Goal: Transaction & Acquisition: Purchase product/service

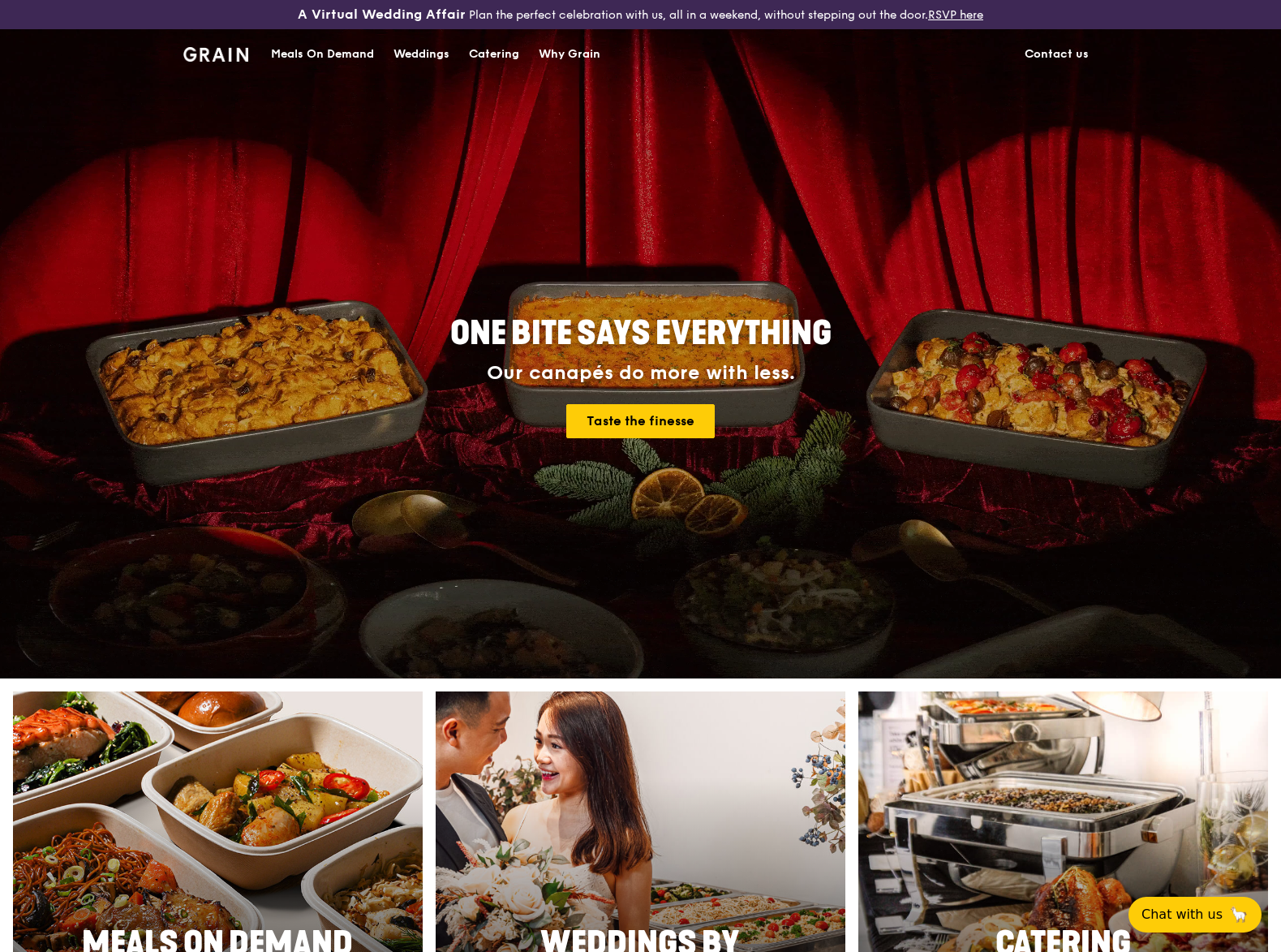
scroll to position [141, 0]
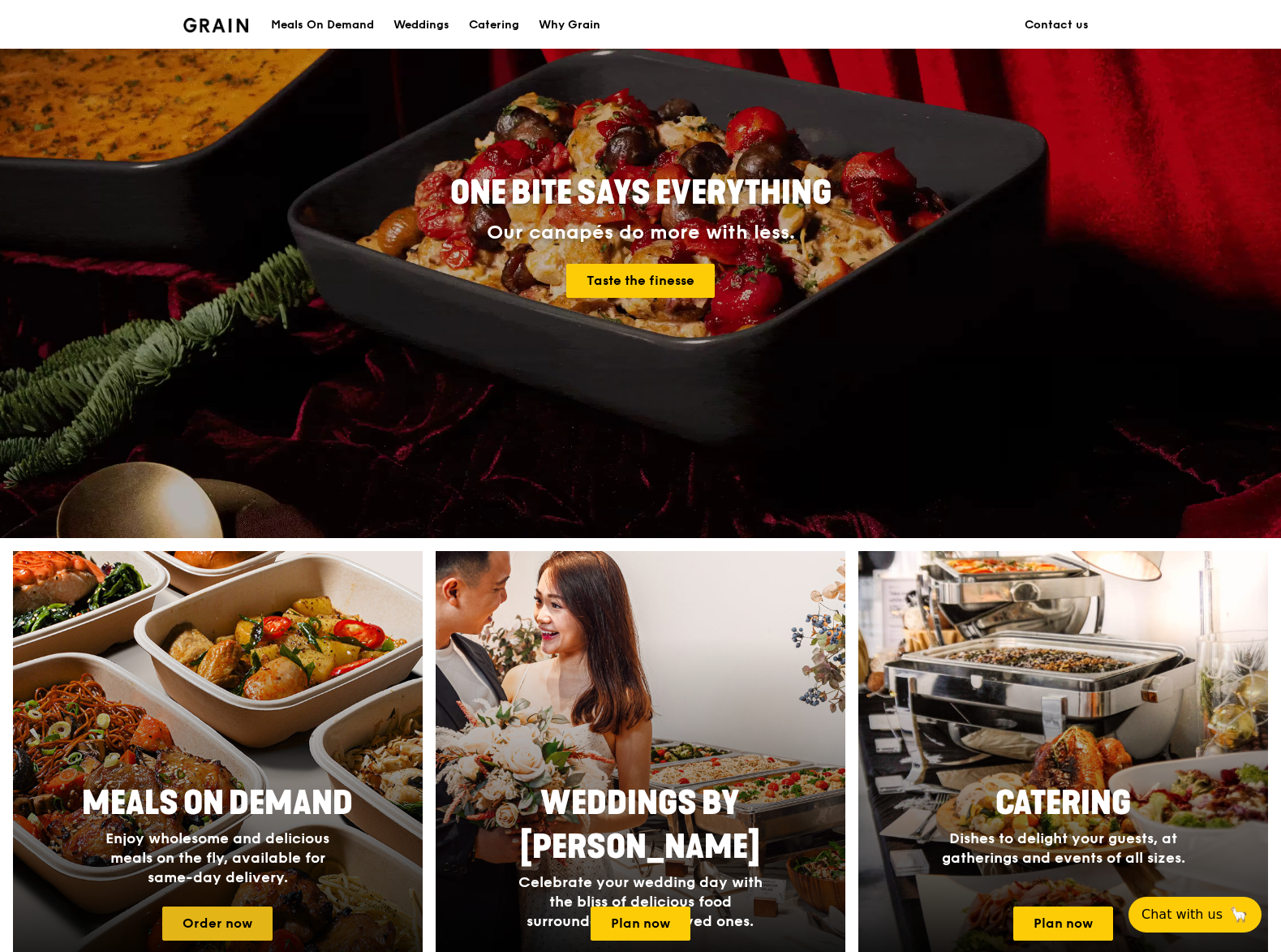
click at [229, 918] on link "Order now" at bounding box center [217, 922] width 110 height 34
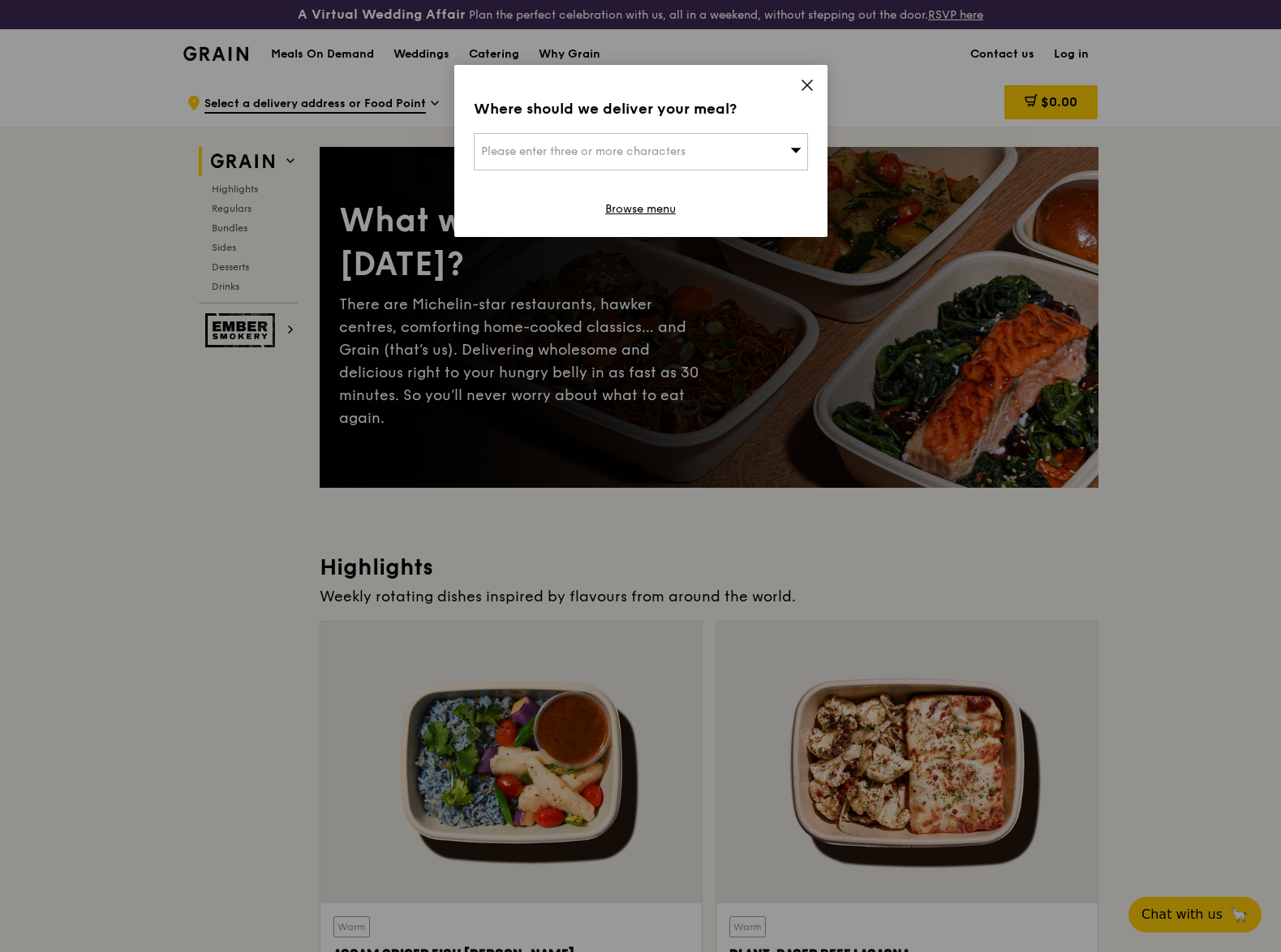
click at [805, 80] on icon at bounding box center [807, 85] width 15 height 15
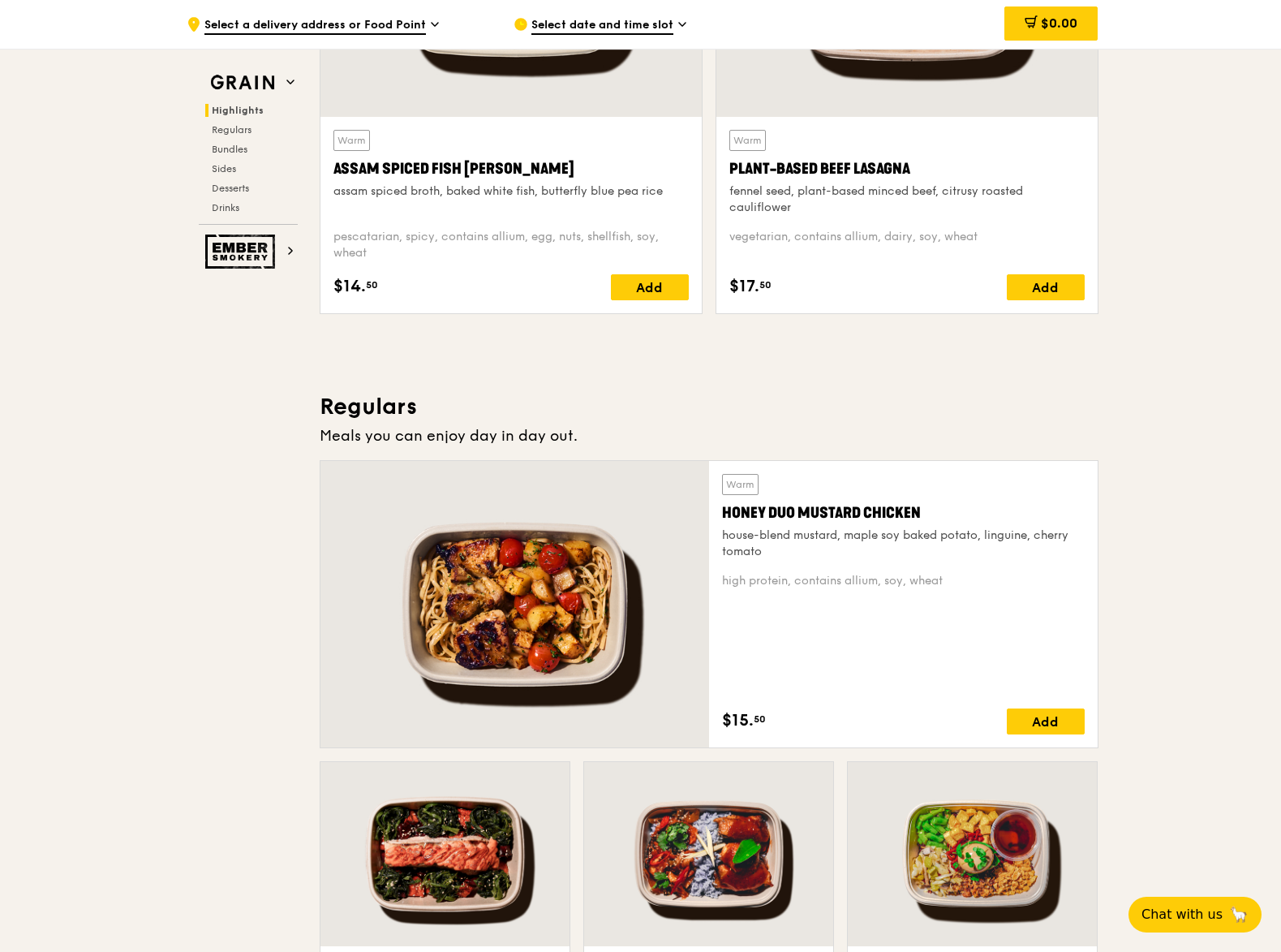
scroll to position [971, 0]
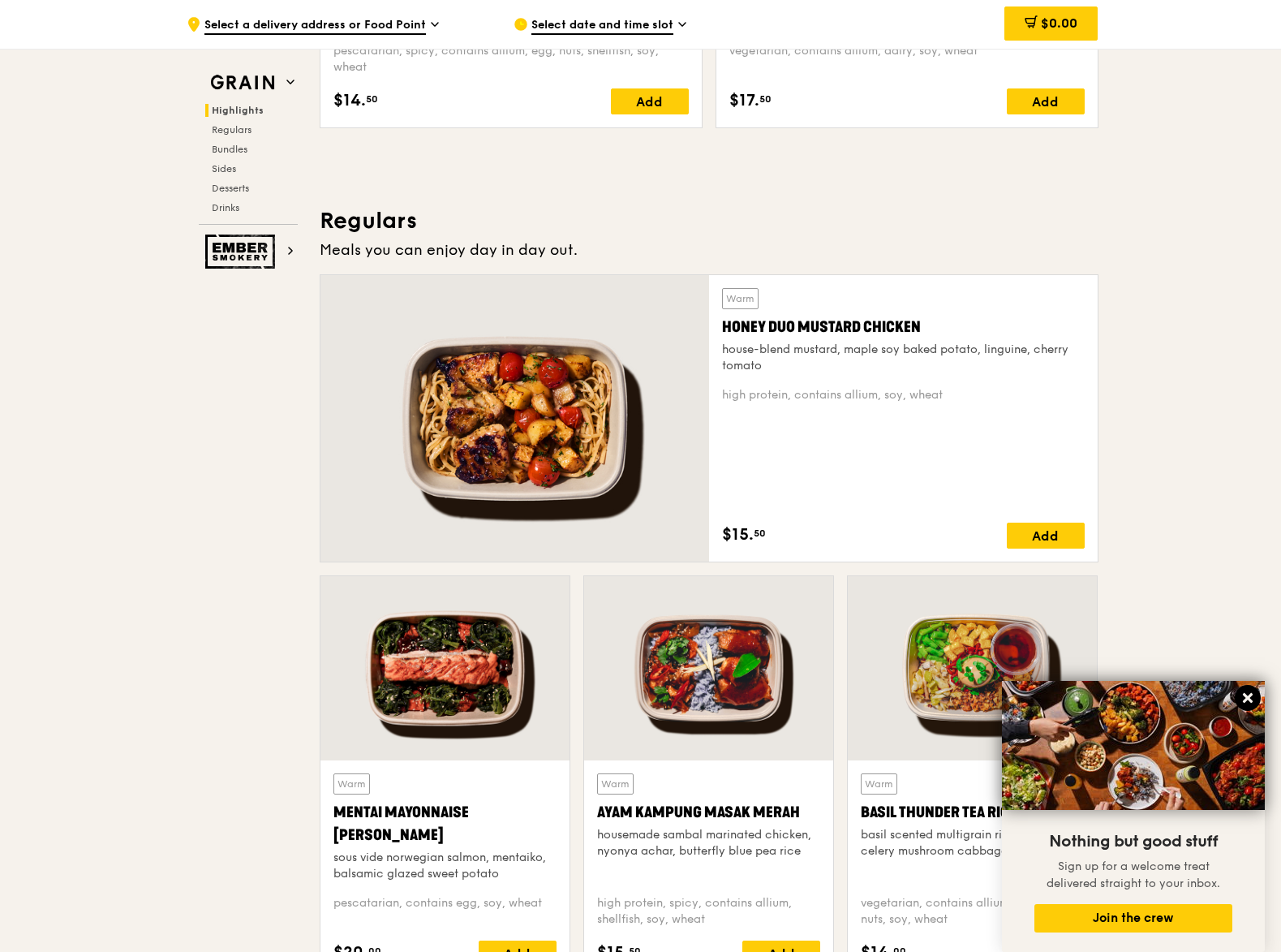
click at [1241, 697] on icon at bounding box center [1247, 697] width 15 height 15
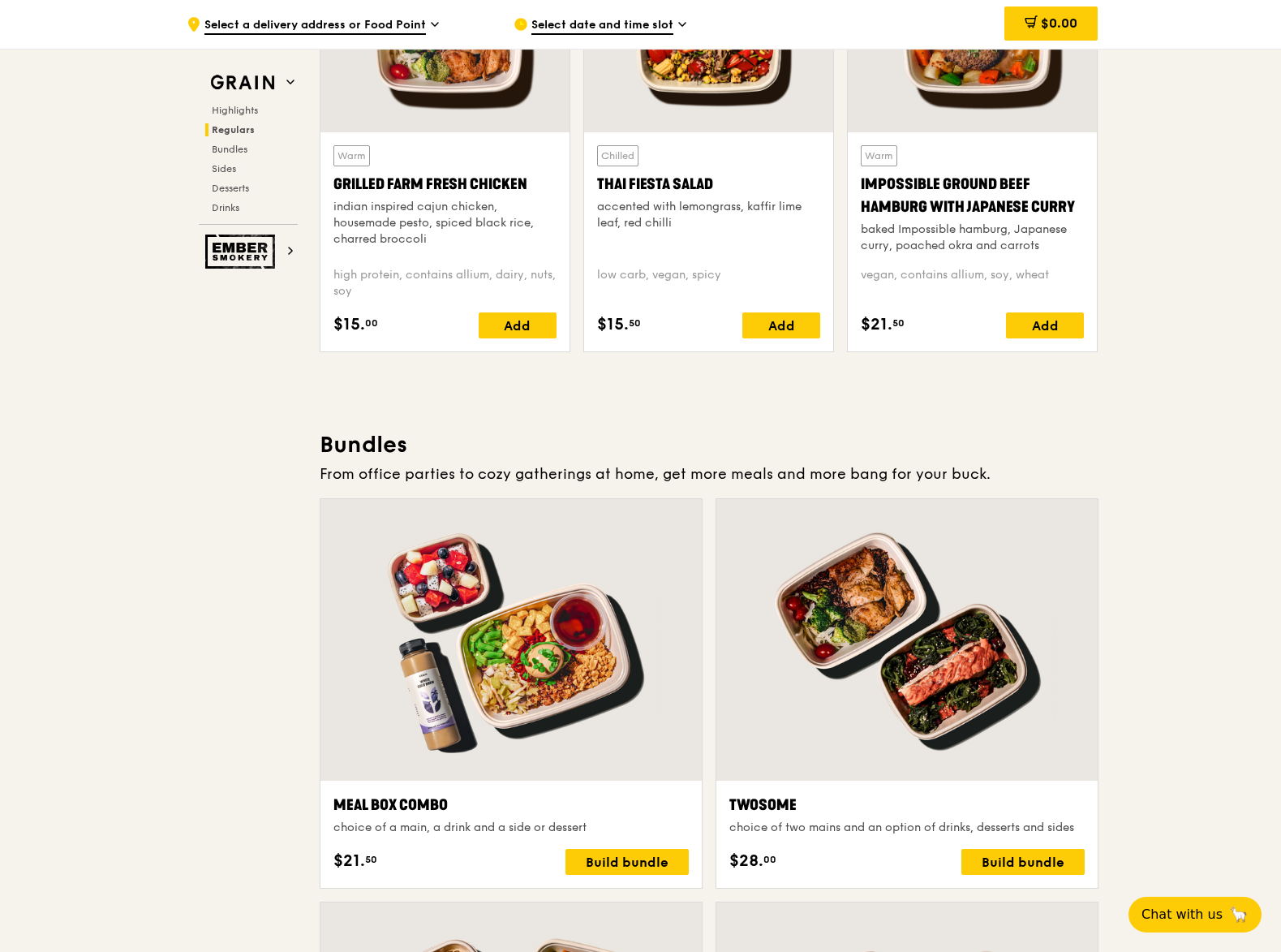
scroll to position [1707, 0]
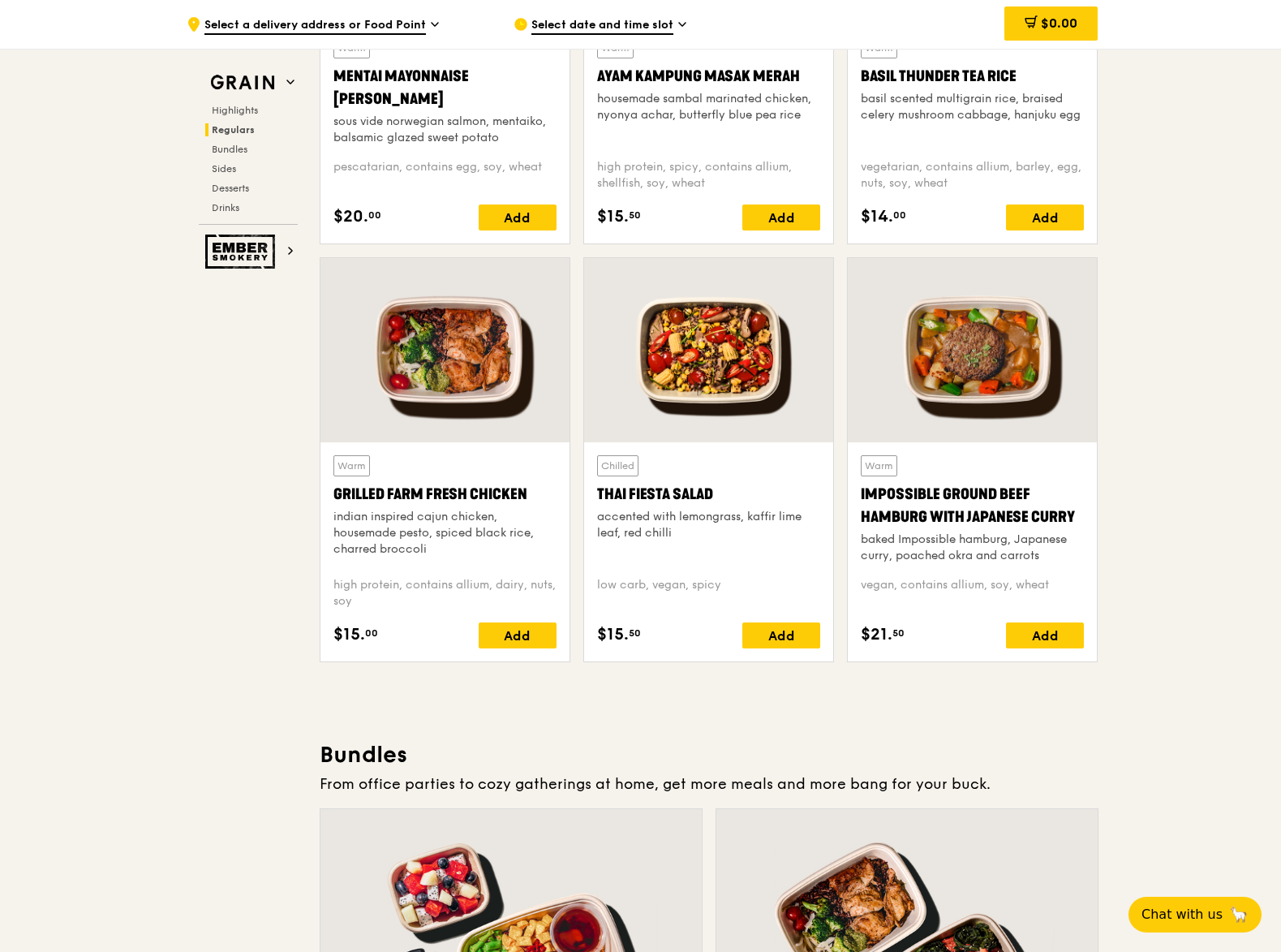
click at [452, 358] on div at bounding box center [445, 350] width 249 height 184
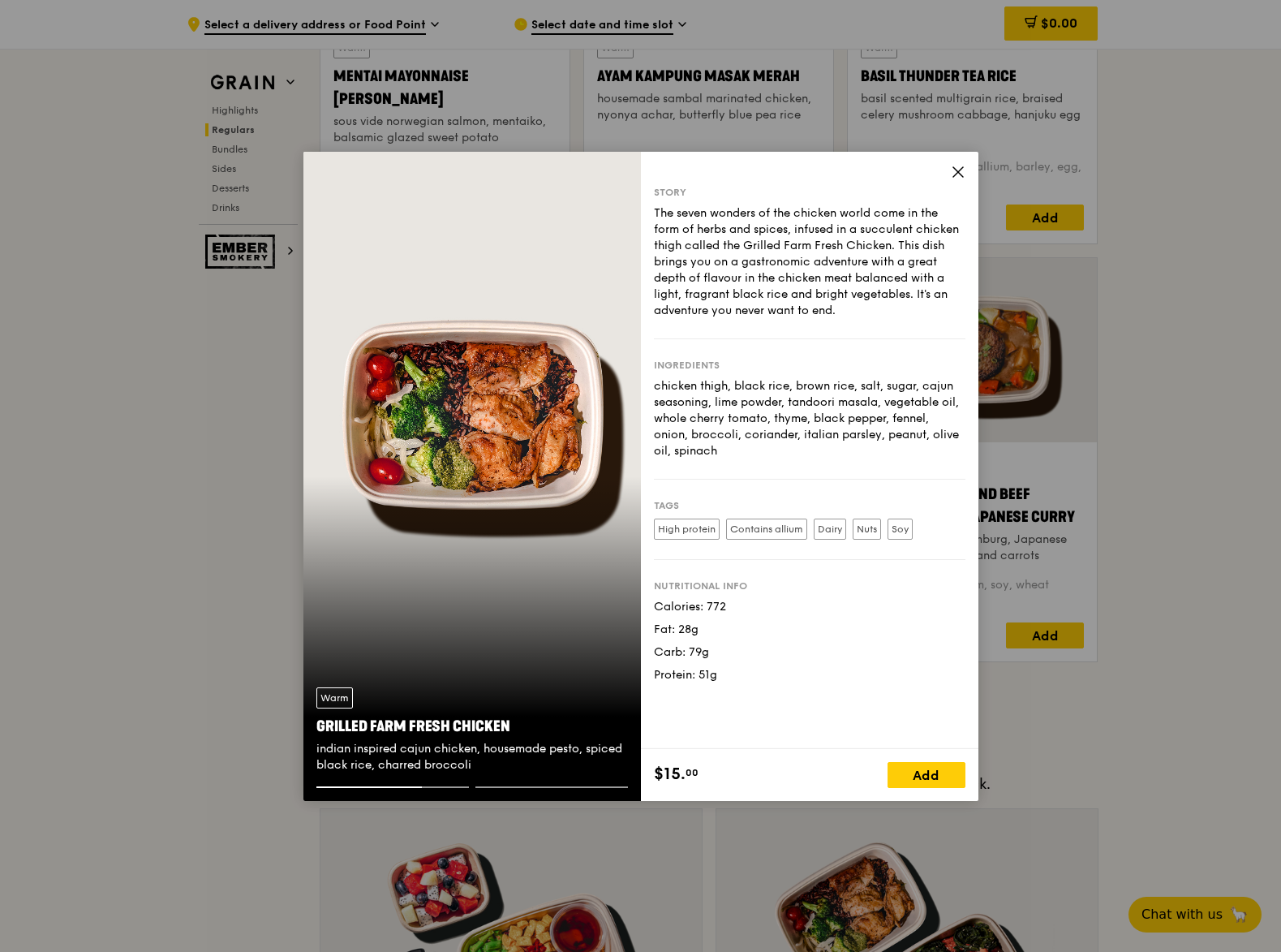
click at [960, 159] on div "Story The seven wonders of the chicken world come in the form of herbs and spic…" at bounding box center [809, 450] width 338 height 597
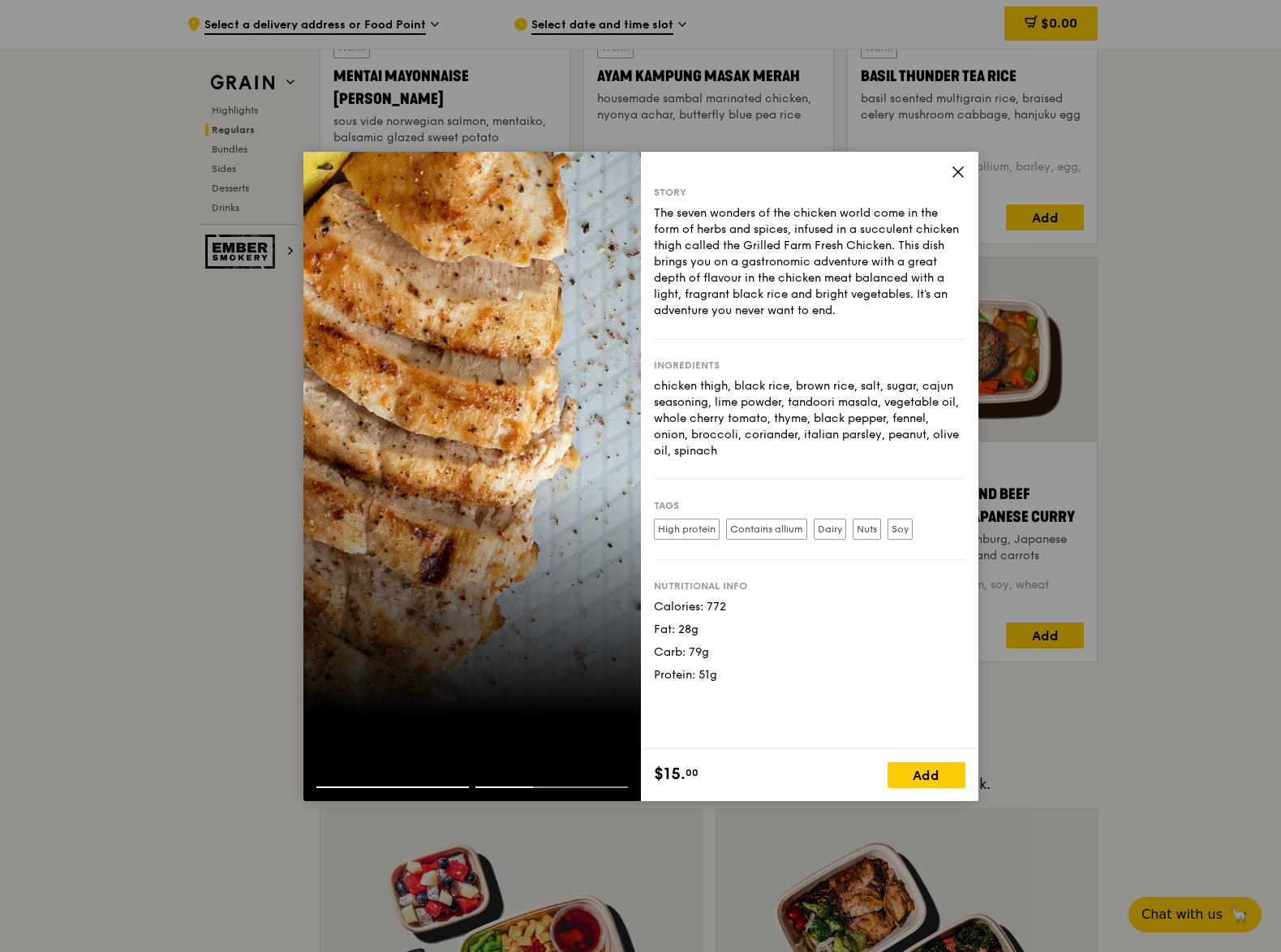
click at [961, 169] on icon at bounding box center [957, 171] width 10 height 10
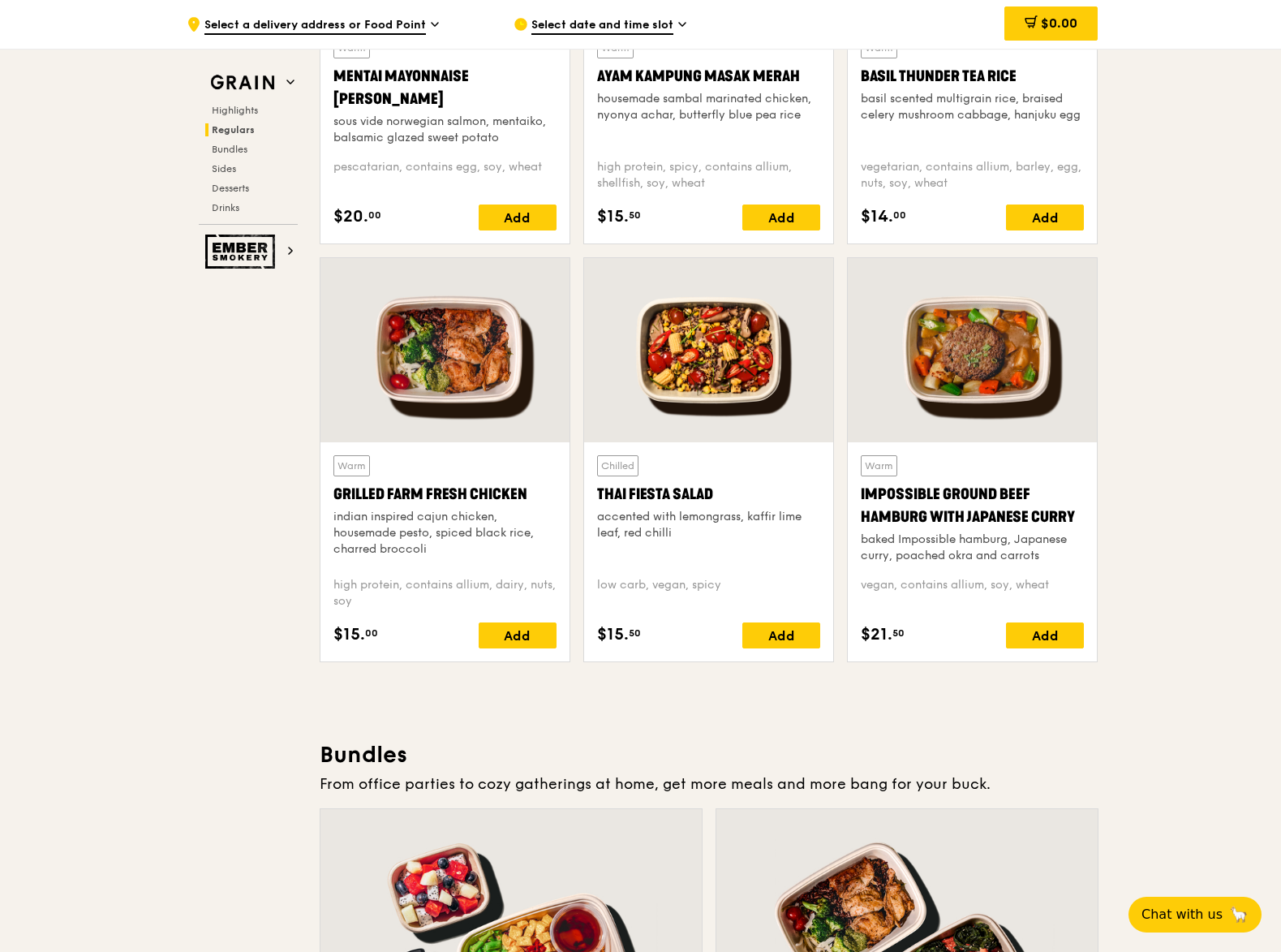
scroll to position [1555, 0]
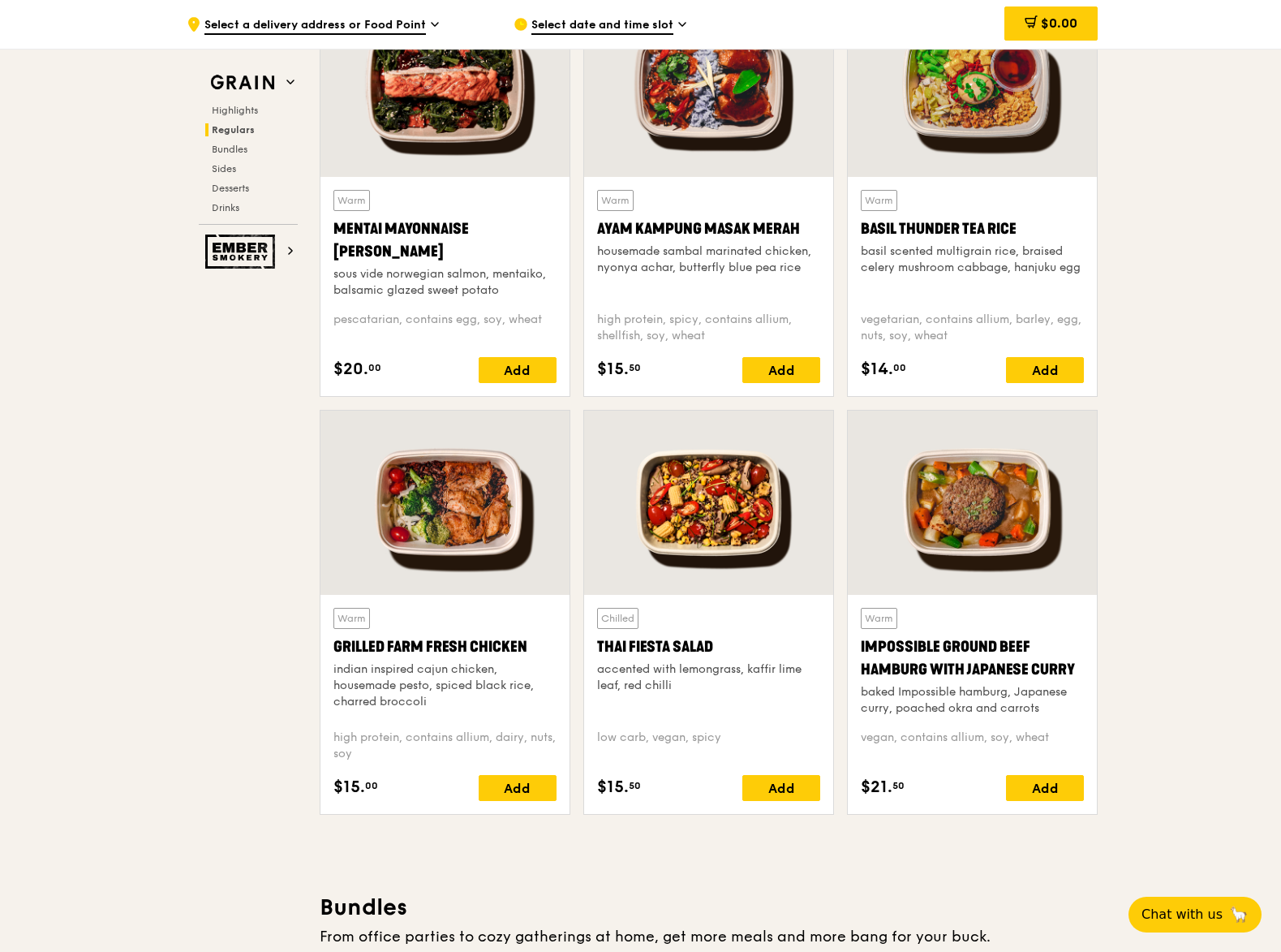
click at [701, 499] on div at bounding box center [709, 503] width 249 height 184
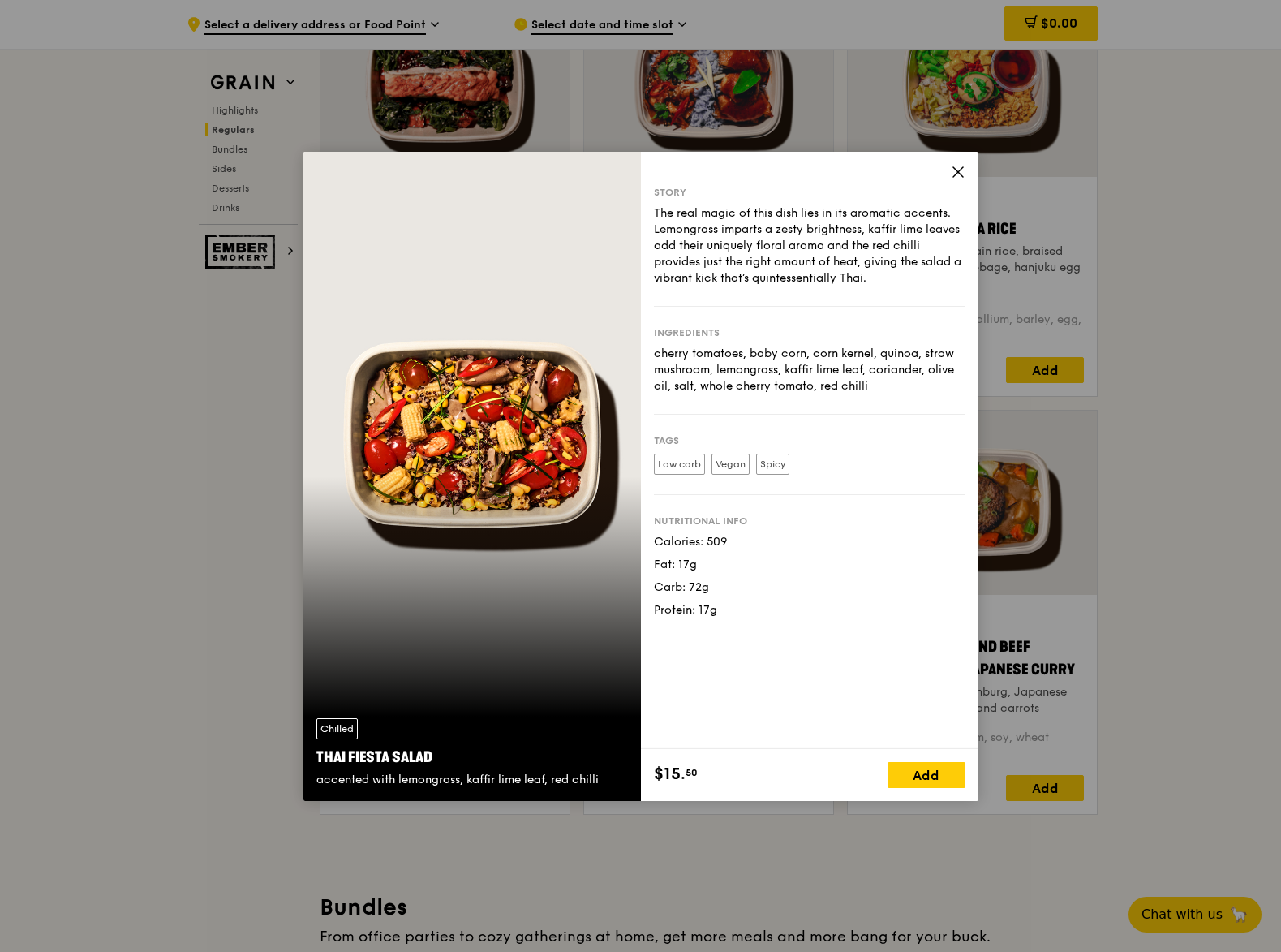
click at [954, 162] on div "Story The real magic of this dish lies in its aromatic accents. Lemongrass impa…" at bounding box center [809, 450] width 338 height 597
click at [957, 166] on icon at bounding box center [958, 172] width 15 height 15
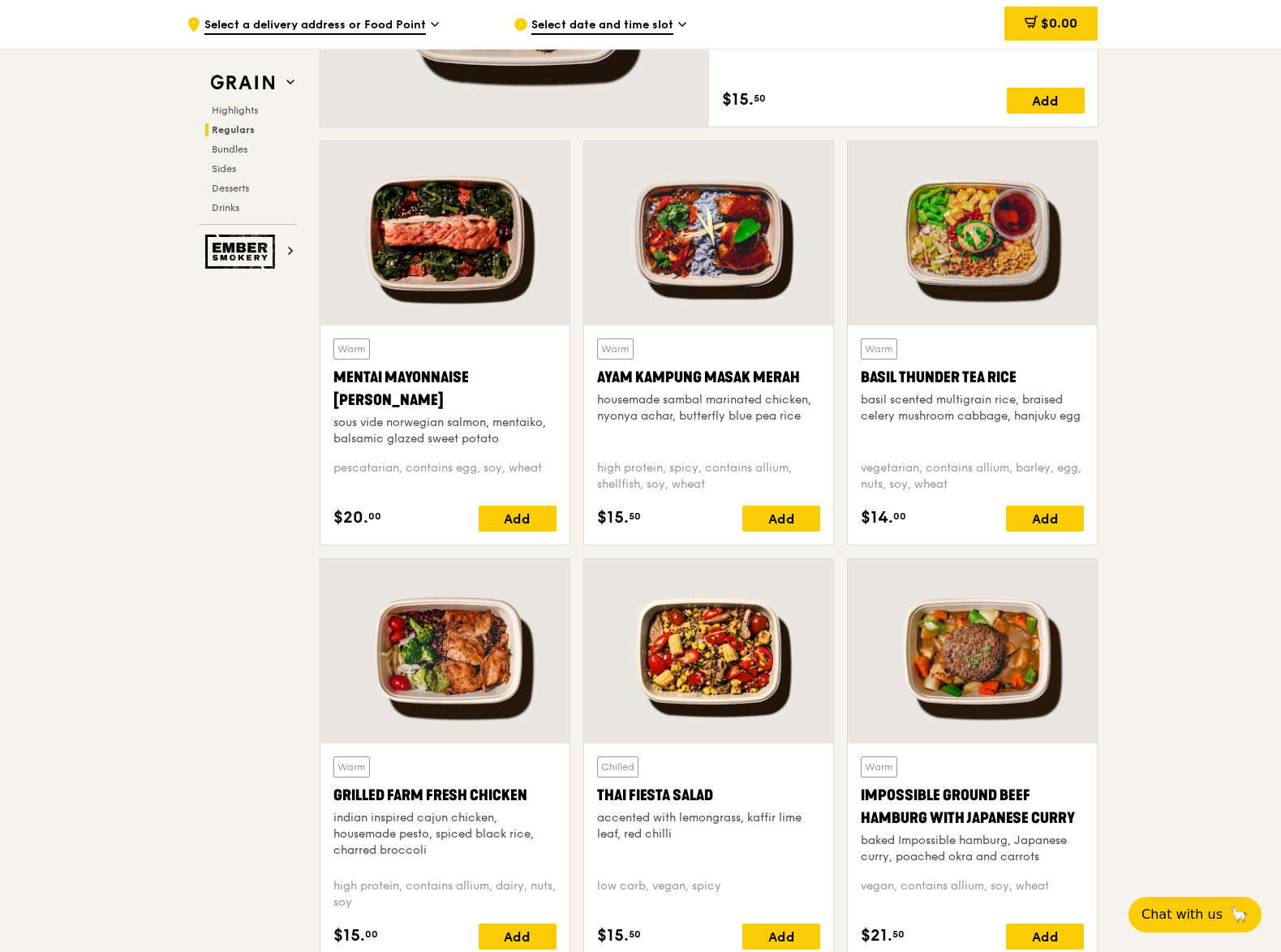
scroll to position [1275, 0]
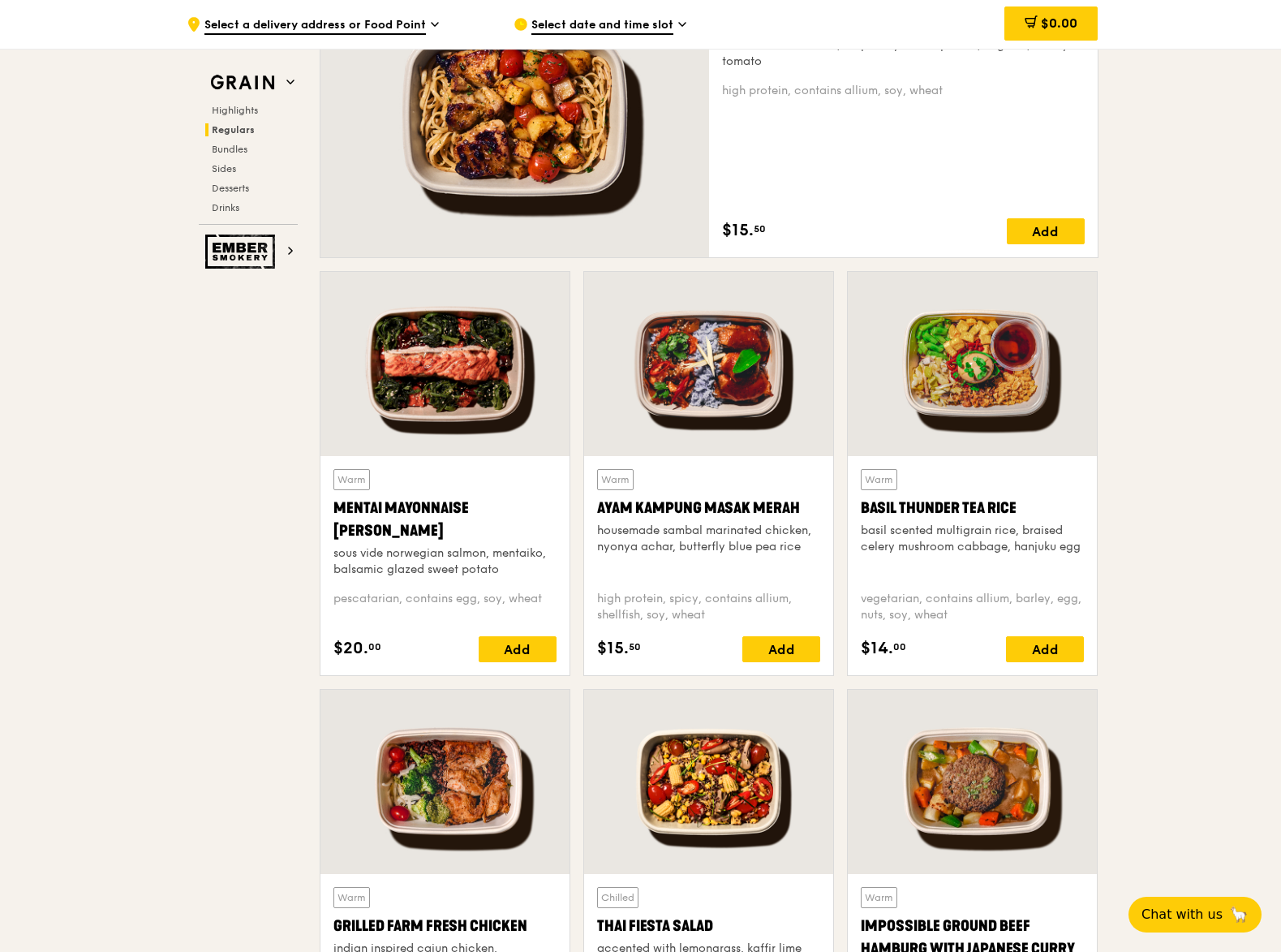
click at [687, 380] on div at bounding box center [709, 364] width 249 height 184
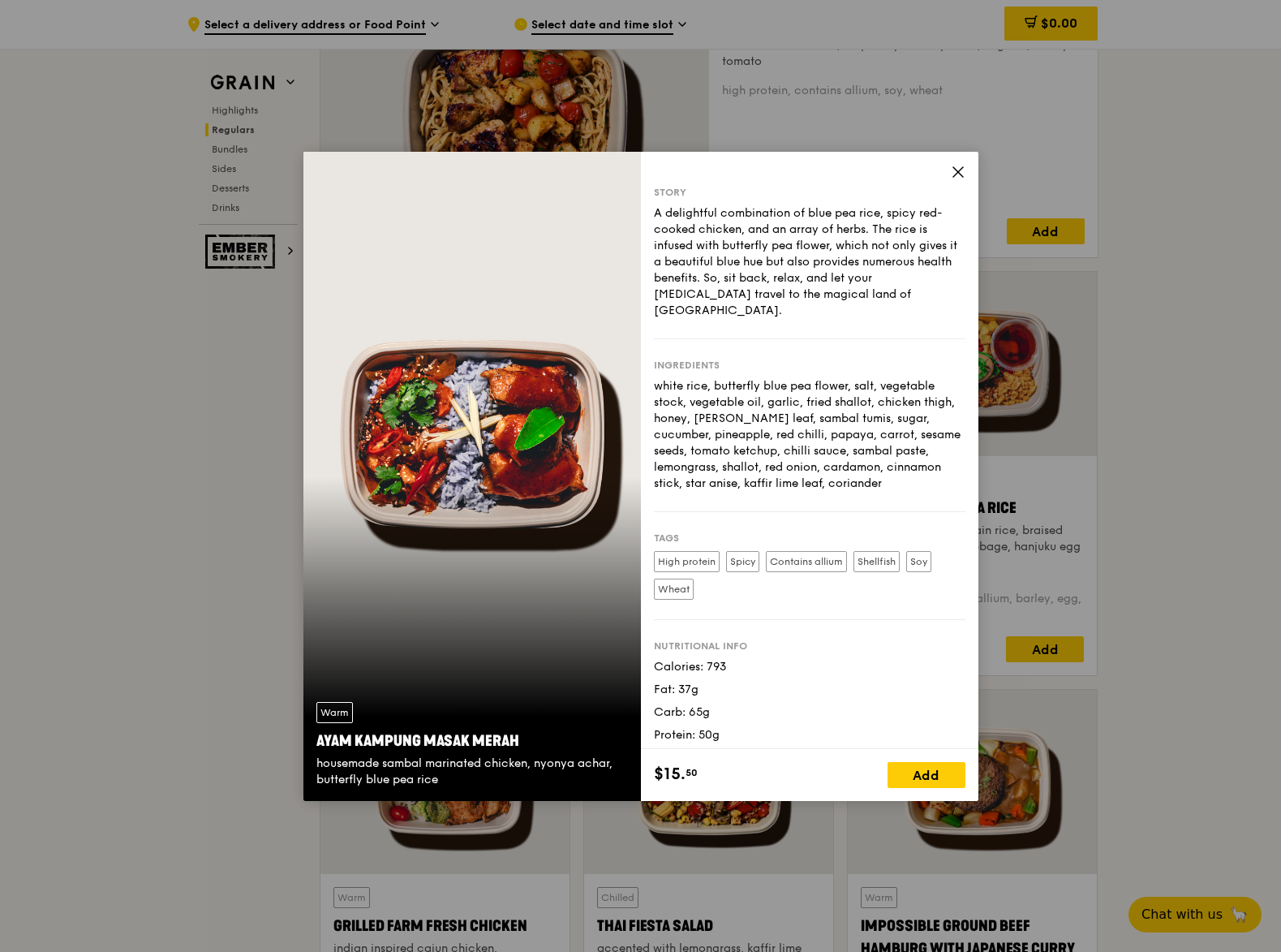
click at [499, 444] on div "Warm Ayam [GEOGRAPHIC_DATA] housemade sambal marinated chicken, nyonya achar, b…" at bounding box center [472, 476] width 338 height 649
click at [952, 169] on icon at bounding box center [958, 172] width 15 height 15
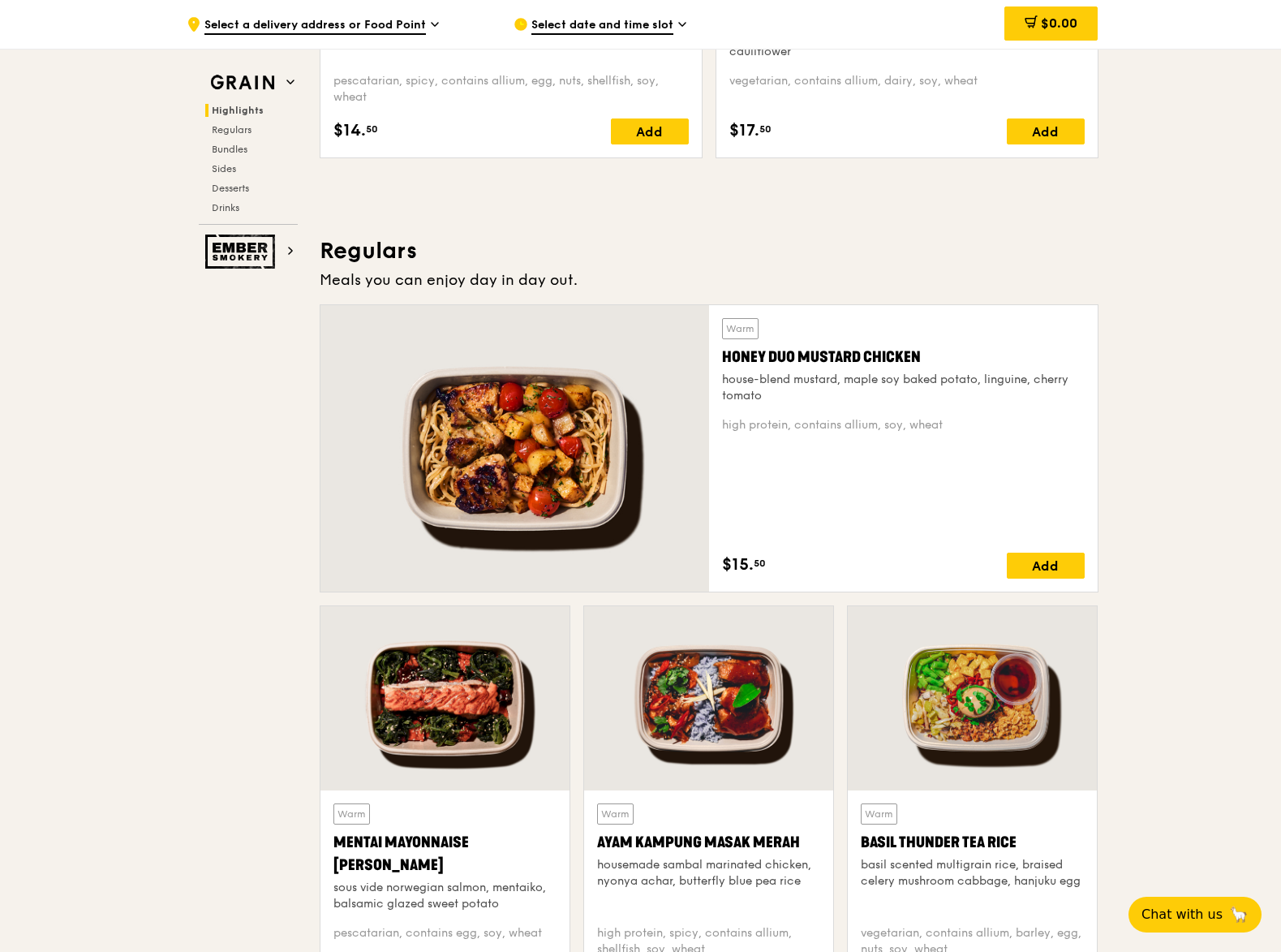
scroll to position [1261, 0]
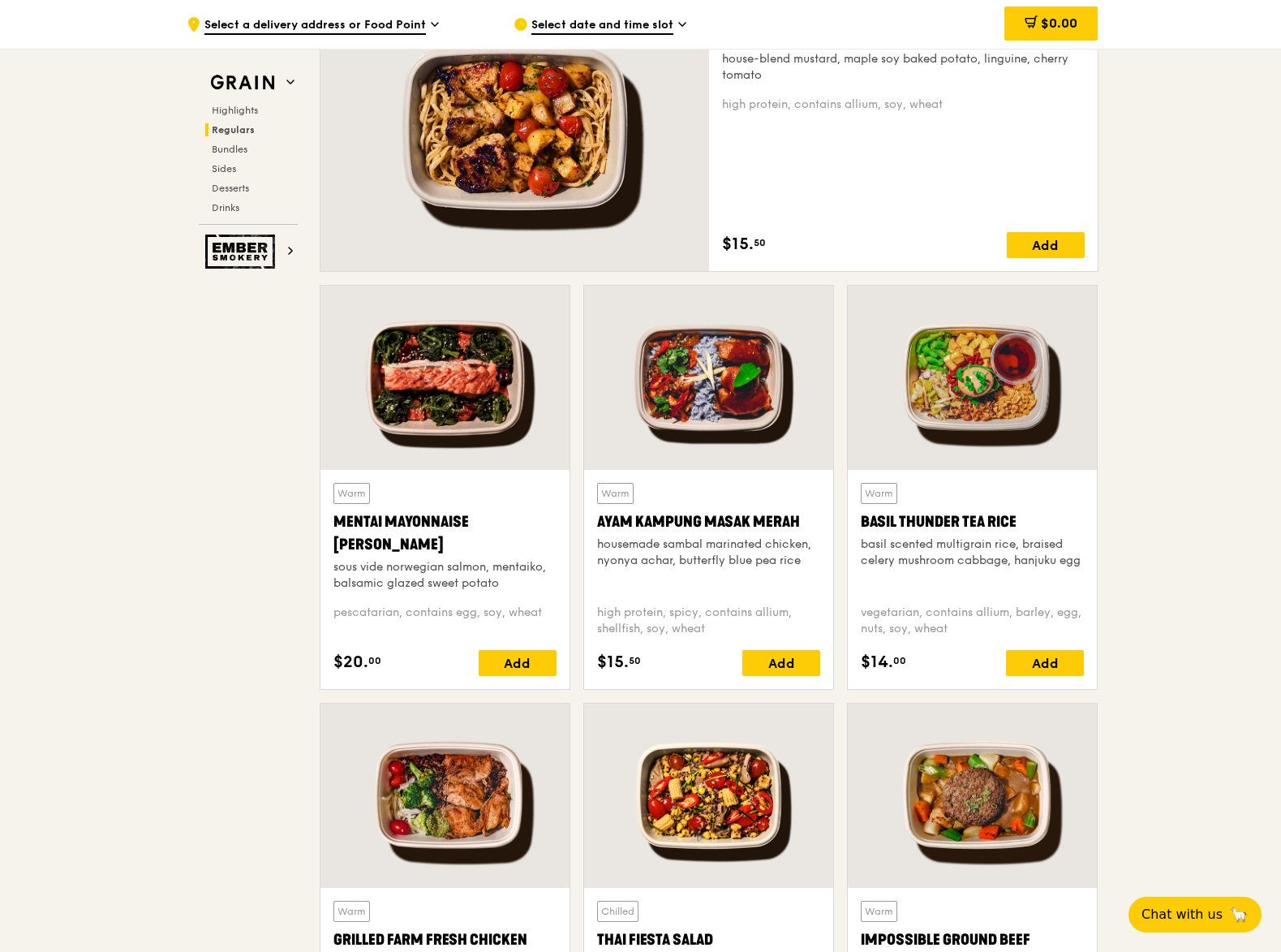
click at [475, 769] on div at bounding box center [445, 796] width 249 height 184
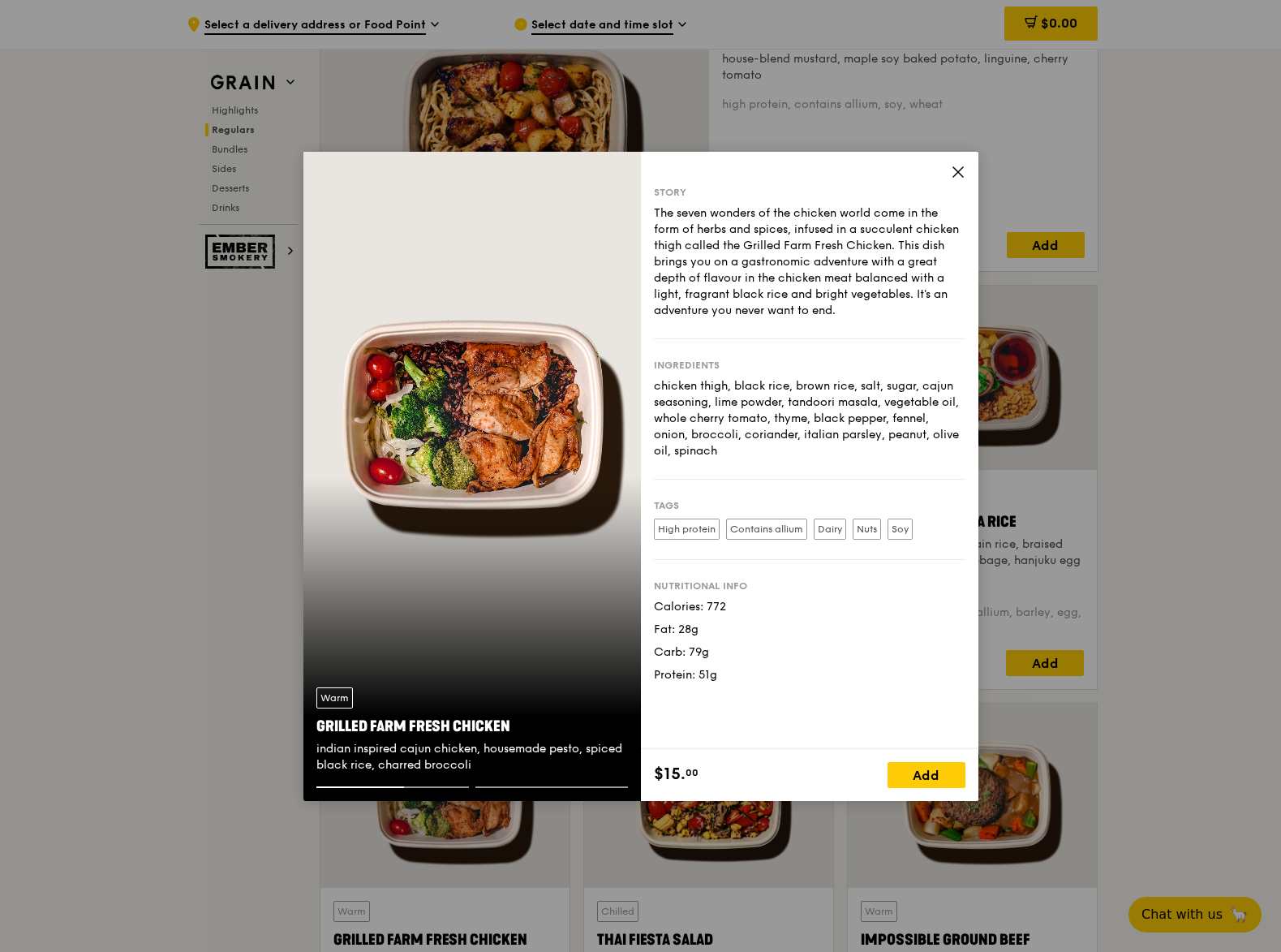
click at [955, 166] on icon at bounding box center [958, 172] width 15 height 15
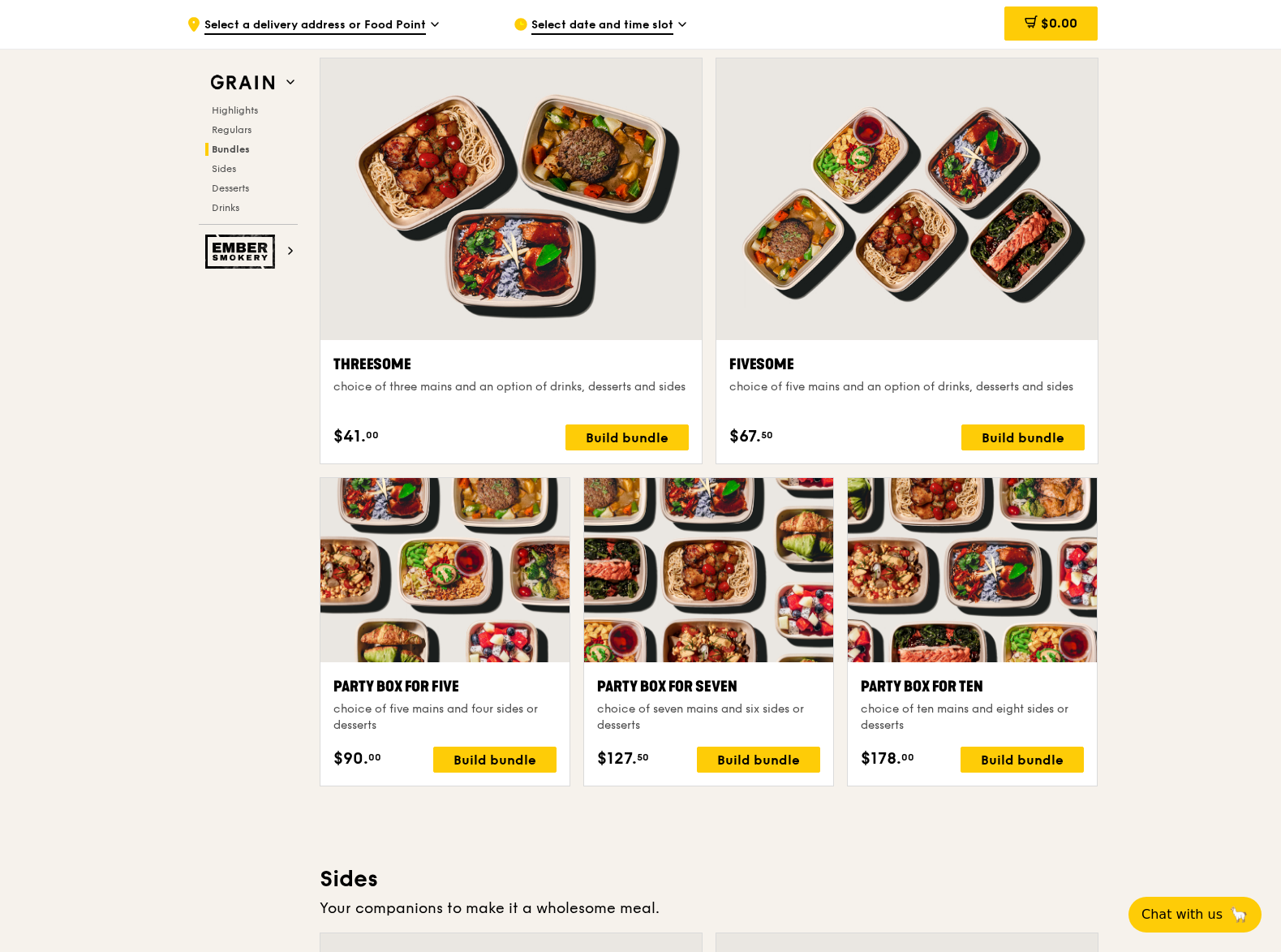
scroll to position [3041, 0]
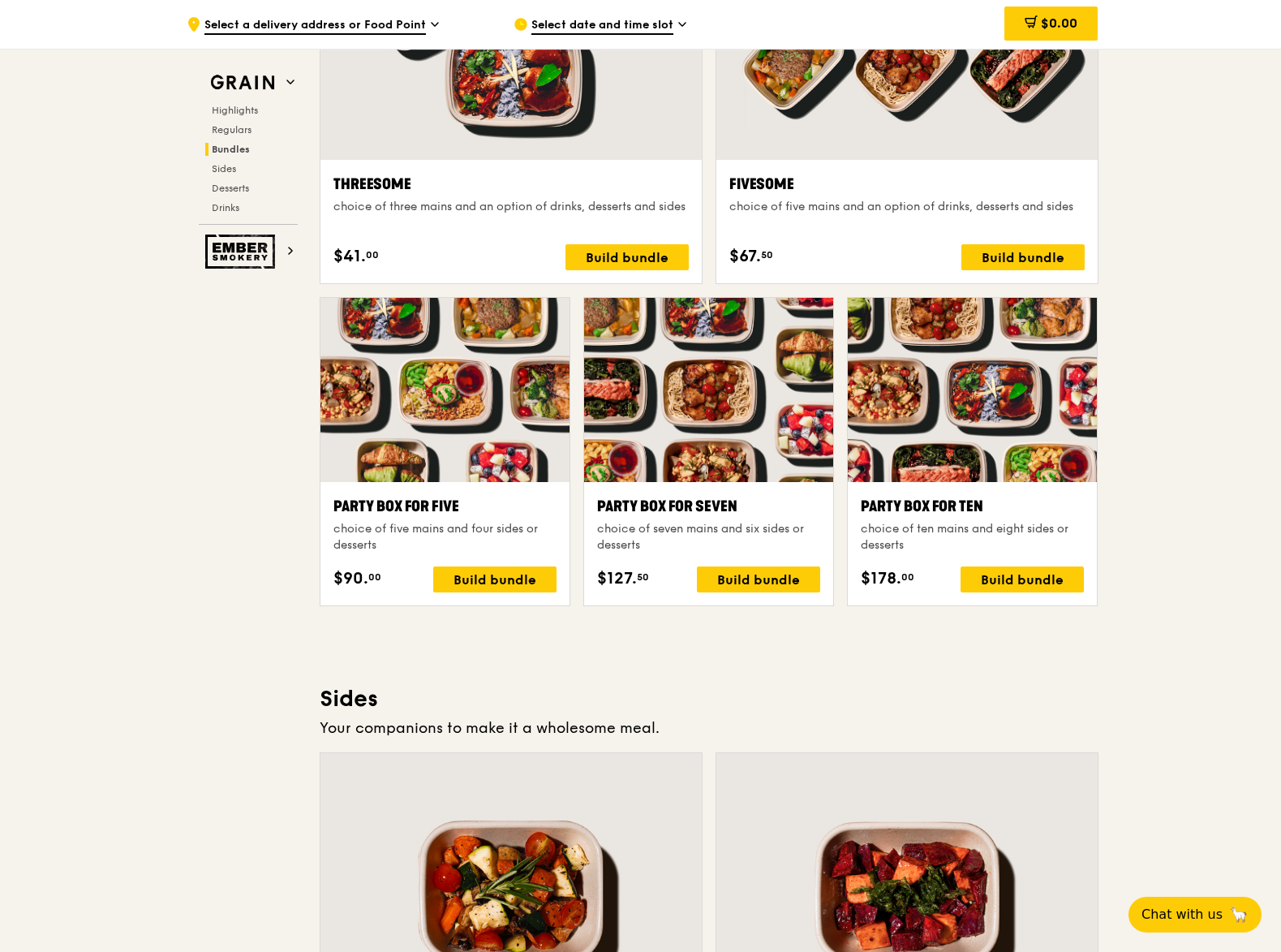
click at [920, 388] on div at bounding box center [972, 390] width 249 height 184
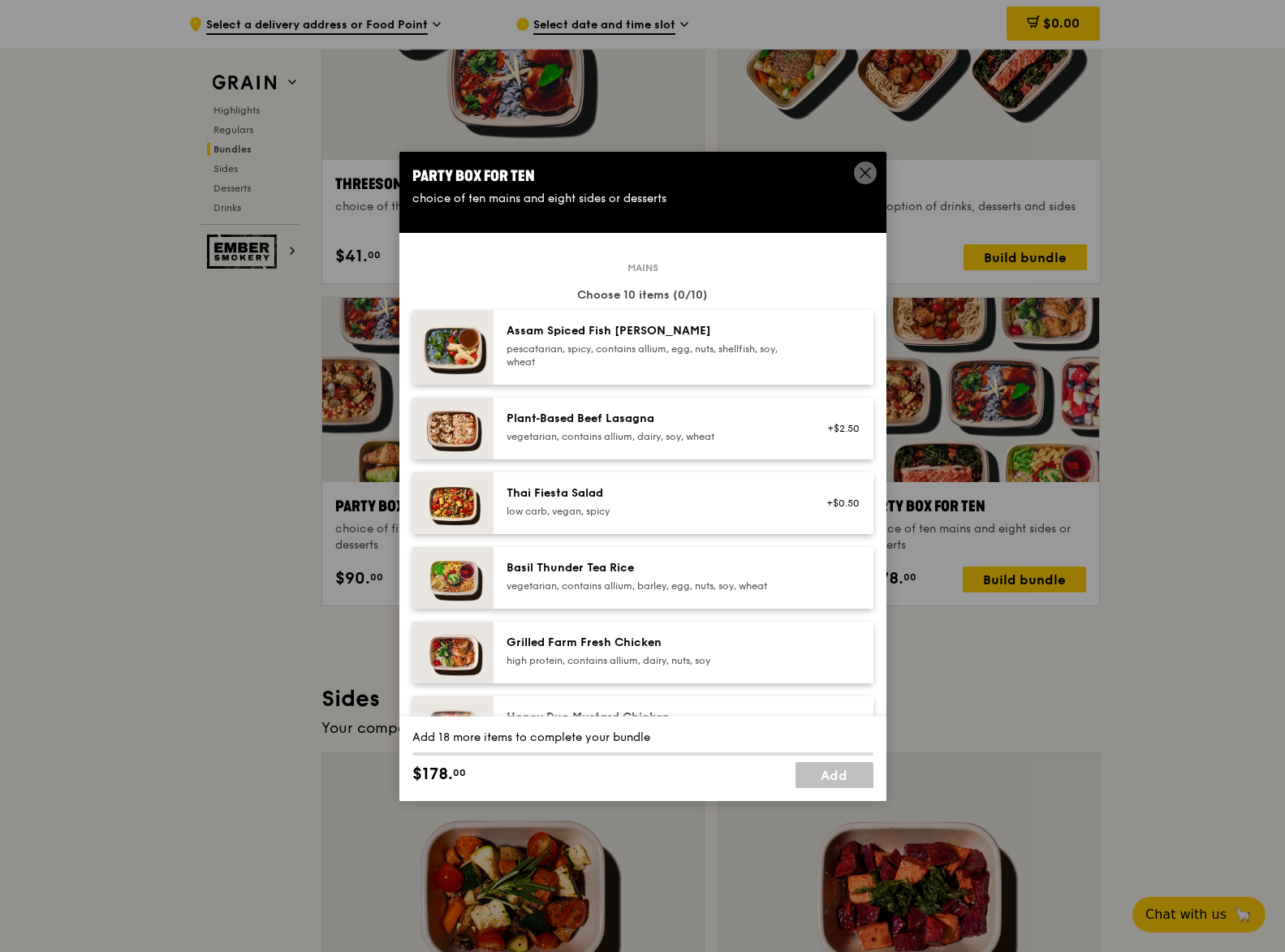
click at [807, 371] on div at bounding box center [838, 347] width 63 height 49
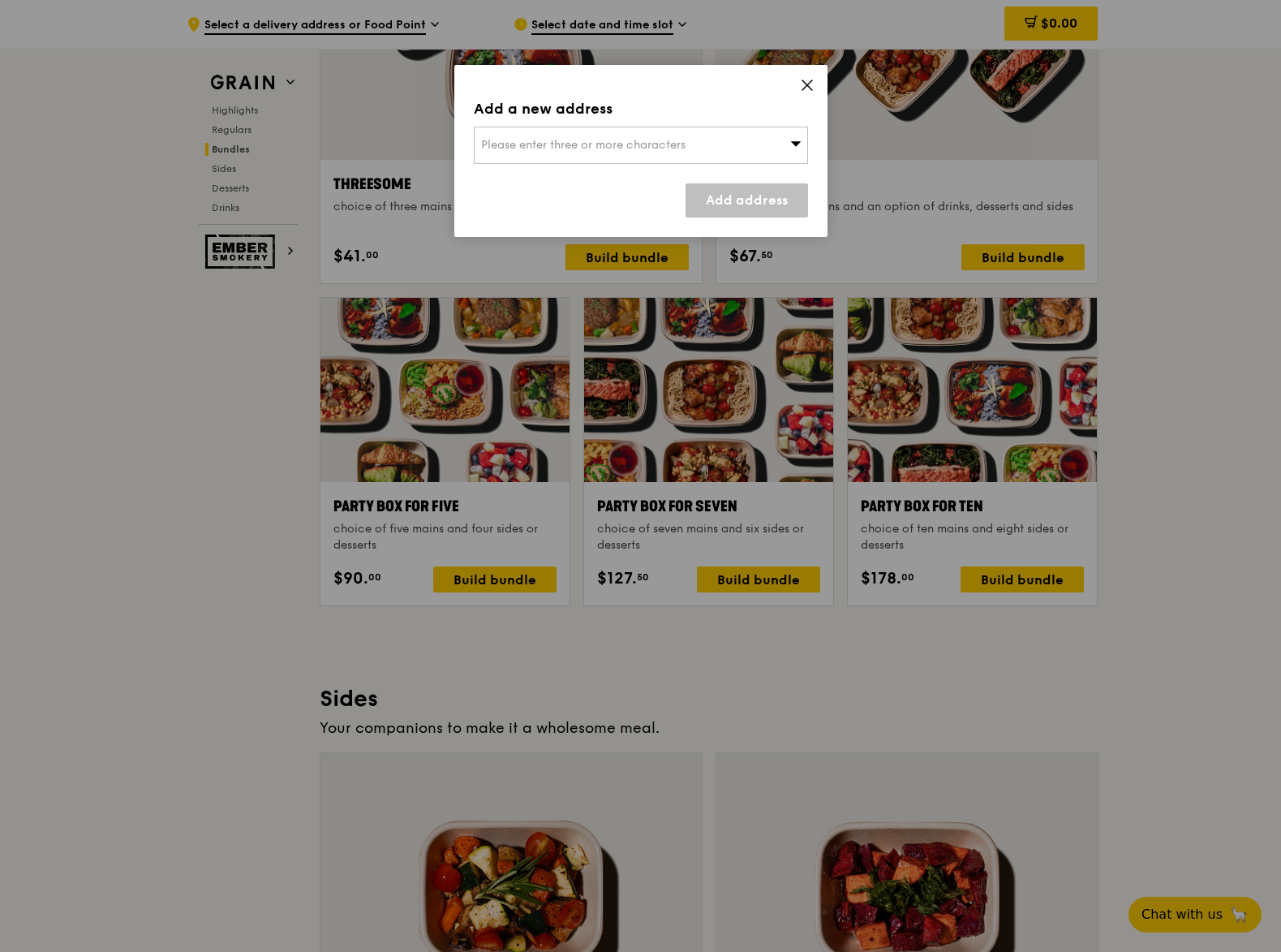
click at [813, 83] on icon at bounding box center [807, 85] width 15 height 15
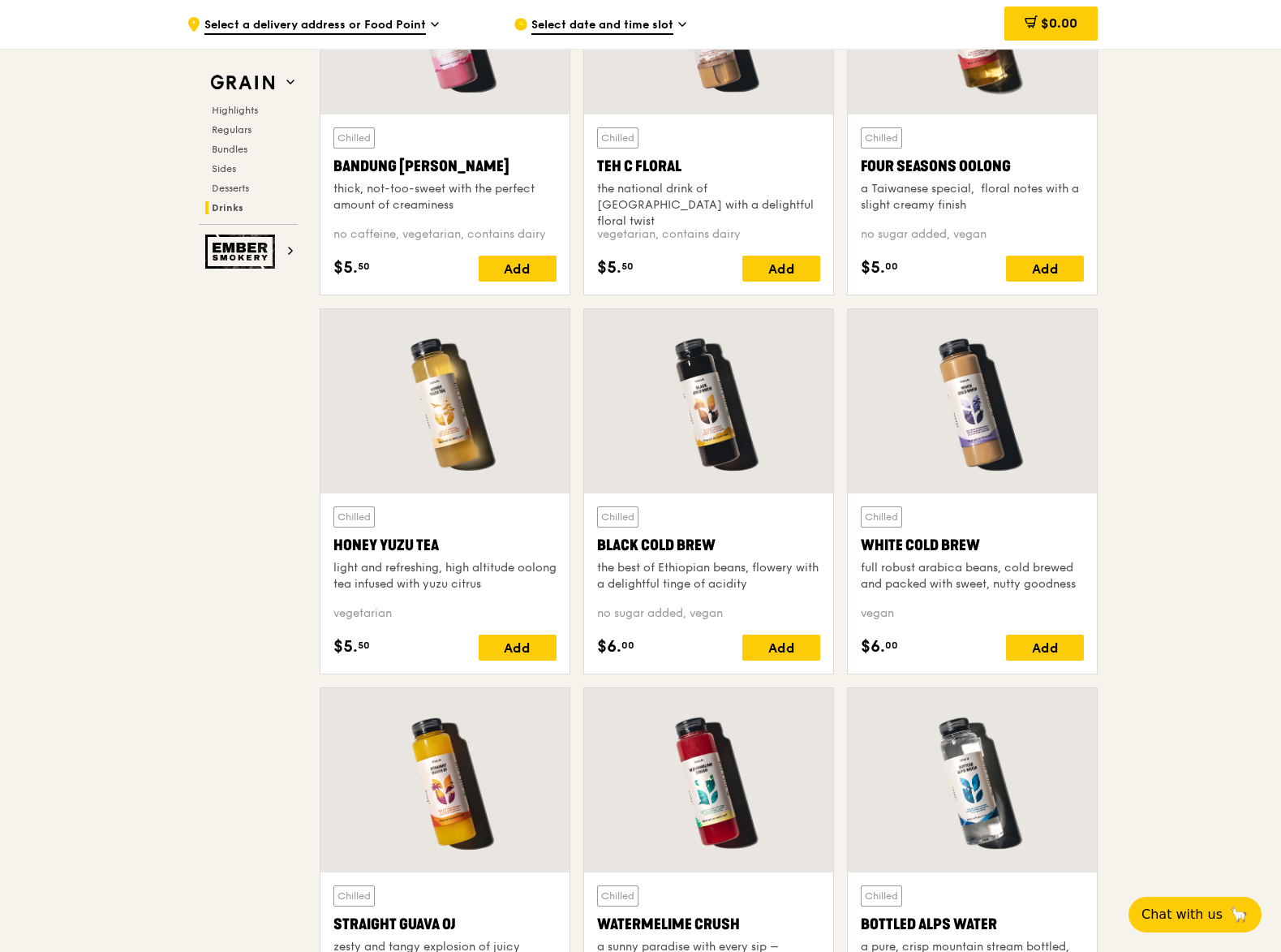
scroll to position [6413, 0]
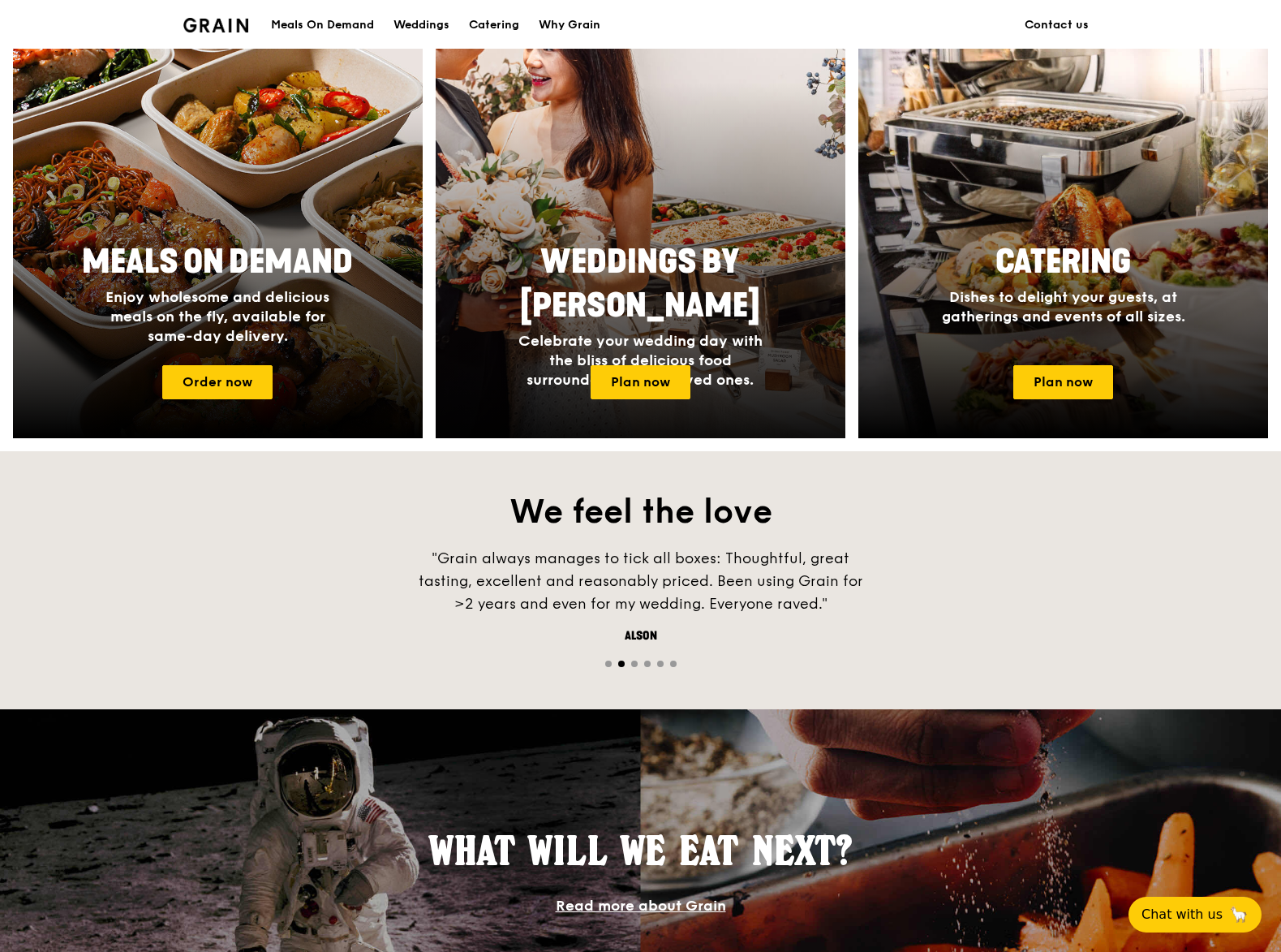
scroll to position [1242, 0]
